Goal: Communication & Community: Ask a question

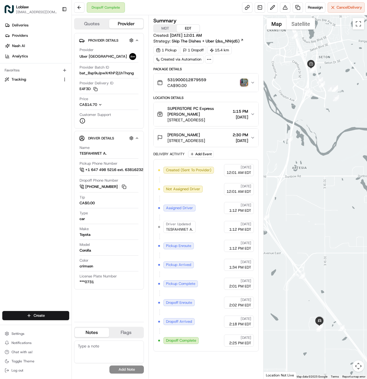
click at [245, 80] on img "button" at bounding box center [244, 83] width 8 height 8
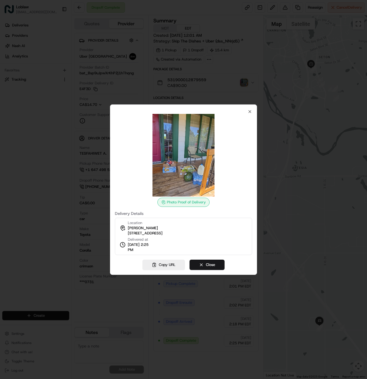
click at [182, 70] on div at bounding box center [183, 189] width 367 height 379
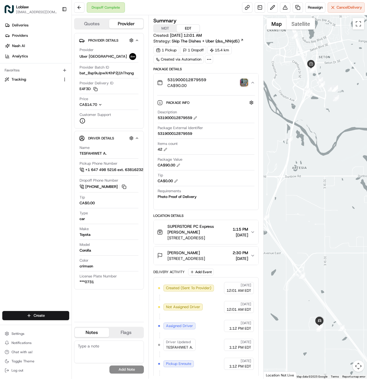
click at [246, 81] on img "button" at bounding box center [244, 83] width 8 height 8
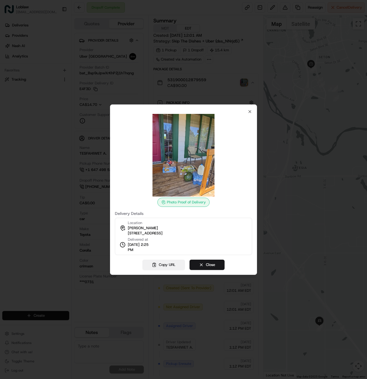
click at [158, 264] on button "Copy URL" at bounding box center [163, 265] width 42 height 10
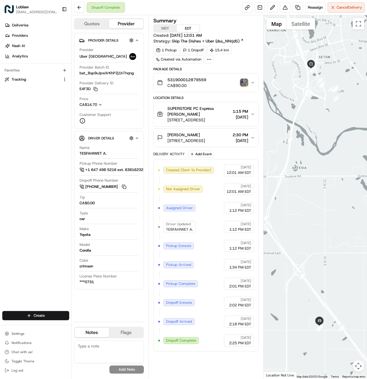
click at [102, 74] on span "bat_Bsp9uJpwXrKhP2j1hThqng" at bounding box center [107, 73] width 54 height 5
click at [24, 353] on span "Chat with us!" at bounding box center [21, 352] width 21 height 5
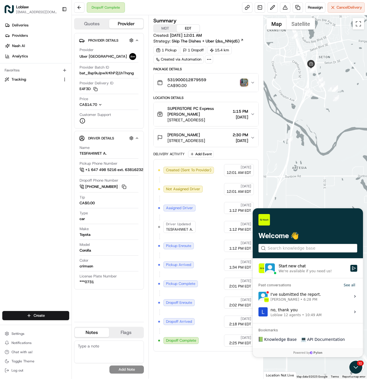
click at [294, 266] on div "Start new chat" at bounding box center [312, 266] width 68 height 6
click at [350, 266] on button "Start new chat We're available if you need us!" at bounding box center [353, 268] width 7 height 7
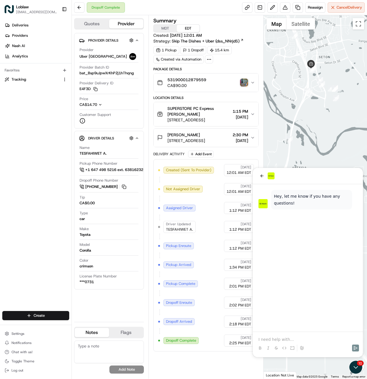
click at [279, 340] on p at bounding box center [307, 340] width 99 height 6
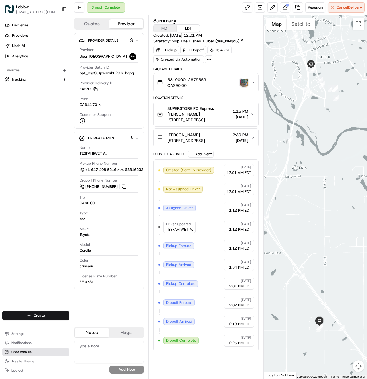
click at [26, 351] on span "Chat with us!" at bounding box center [21, 352] width 21 height 5
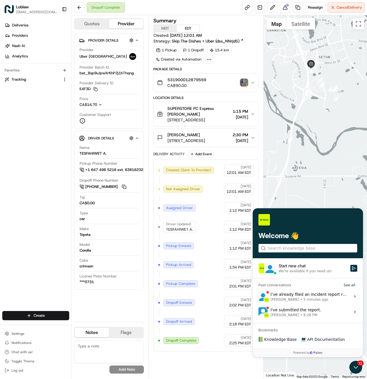
click at [287, 296] on div "I’ve already filed an incident report requesting that the driver be blocked fro…" at bounding box center [308, 296] width 76 height 11
click at [258, 297] on button "View issue" at bounding box center [258, 297] width 0 height 0
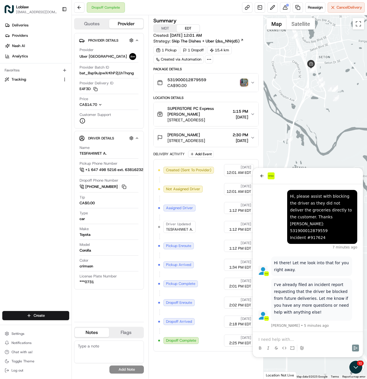
click at [299, 339] on p at bounding box center [307, 340] width 99 height 6
